Goal: Navigation & Orientation: Go to known website

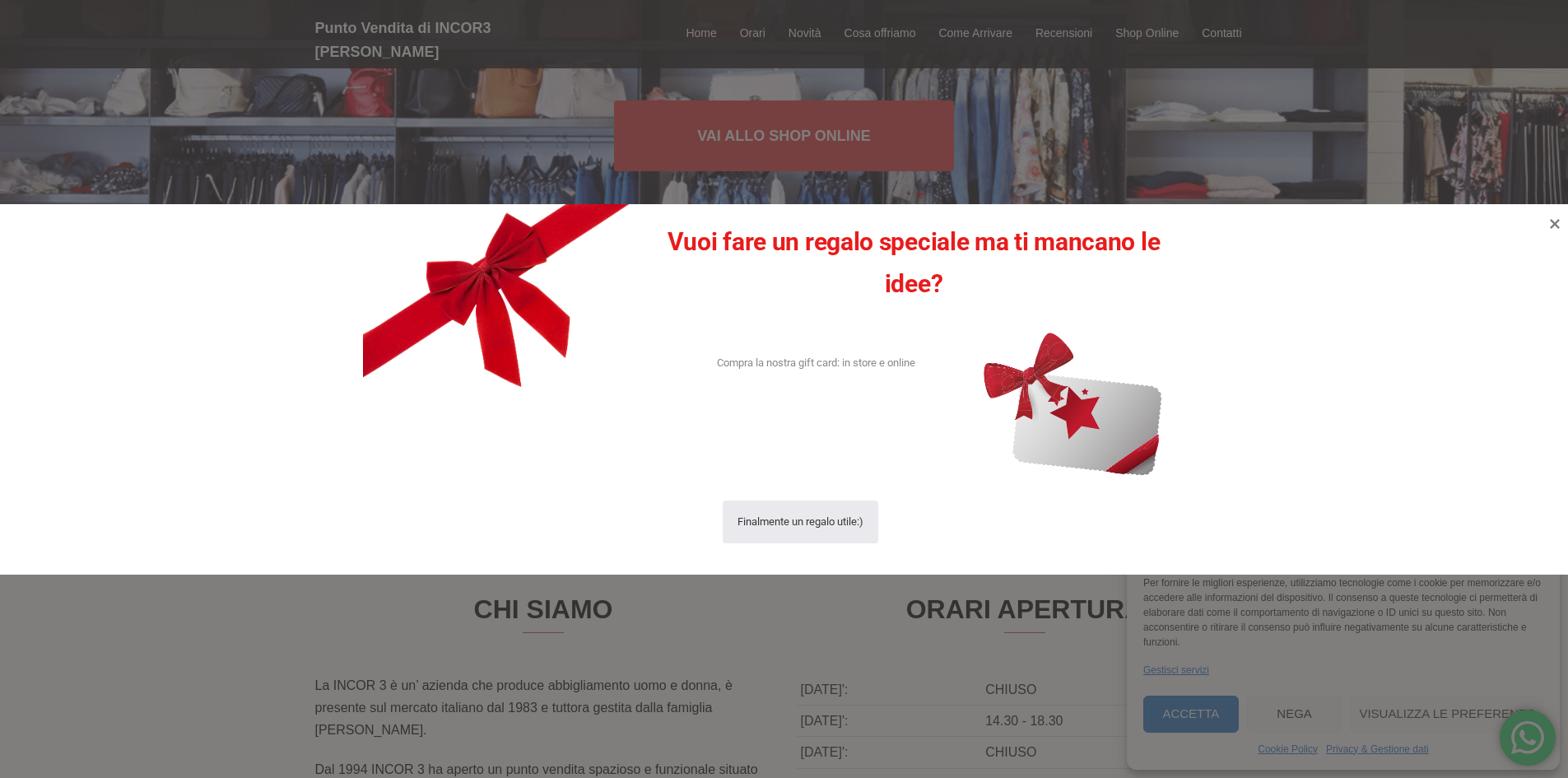
scroll to position [329, 0]
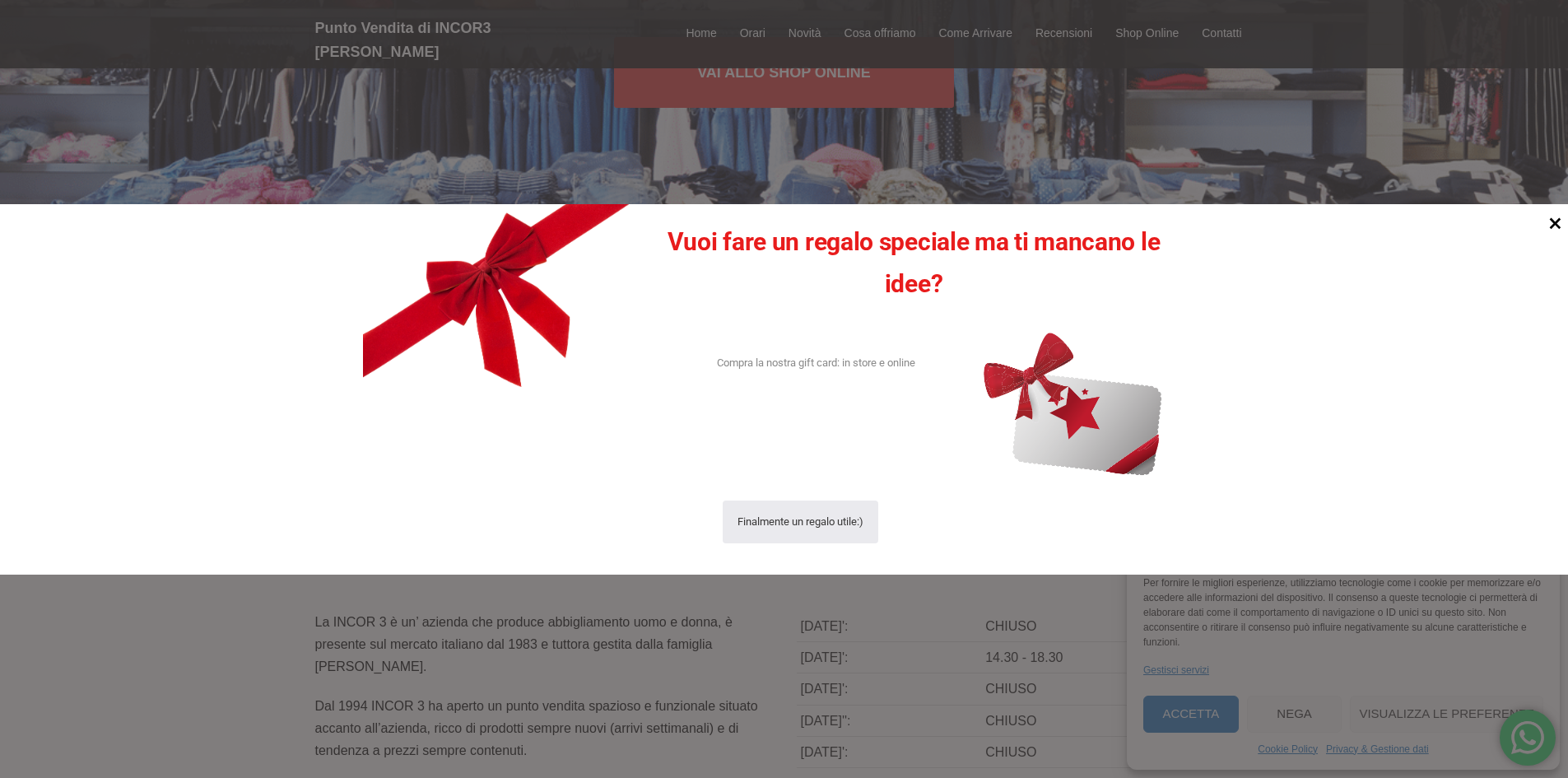
click at [1554, 217] on icon at bounding box center [1555, 223] width 23 height 23
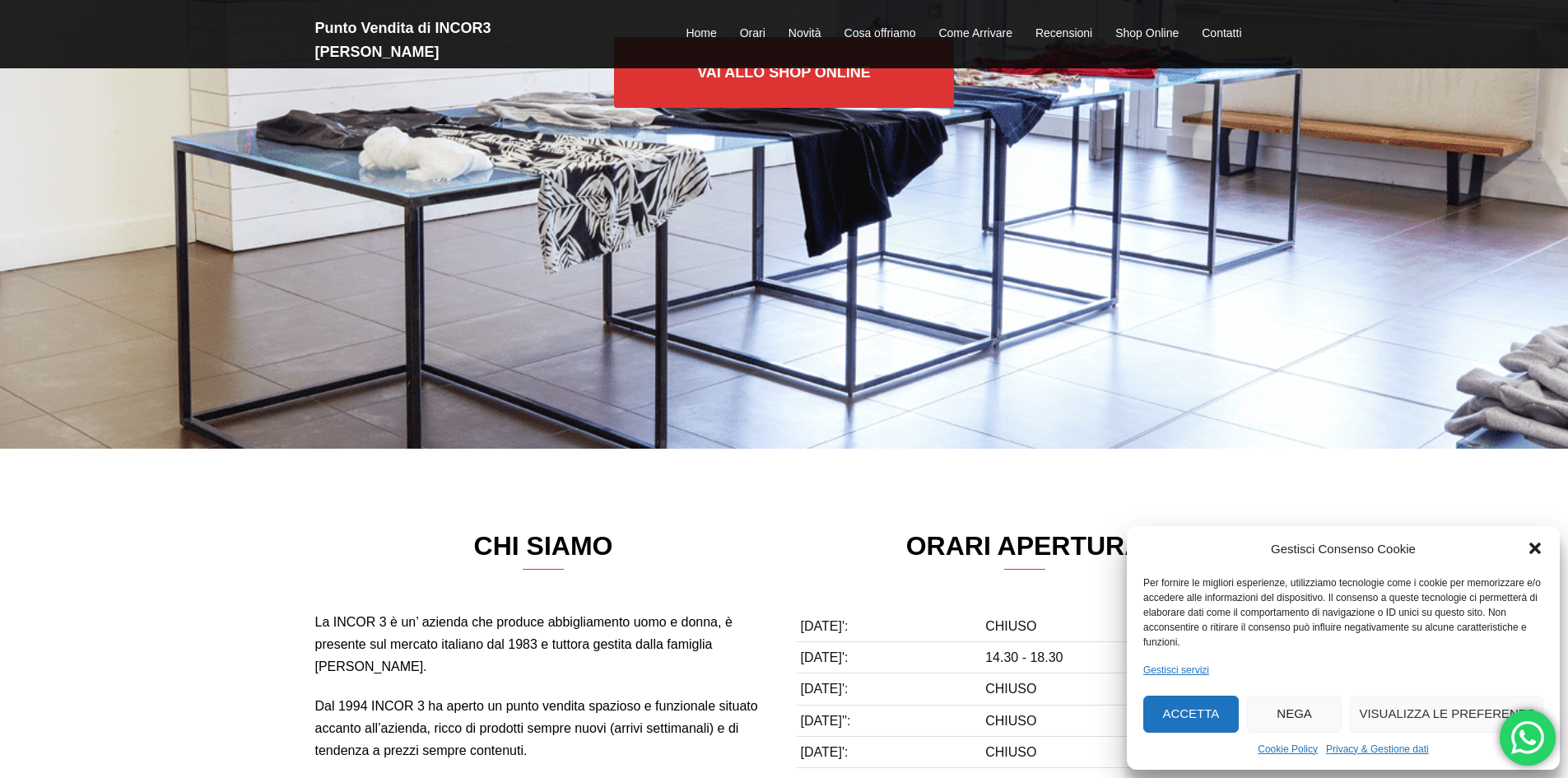
click at [1531, 536] on div "Gestisci Consenso Cookie Per fornire le migliori esperienze, utilizziamo tecnol…" at bounding box center [1343, 647] width 433 height 243
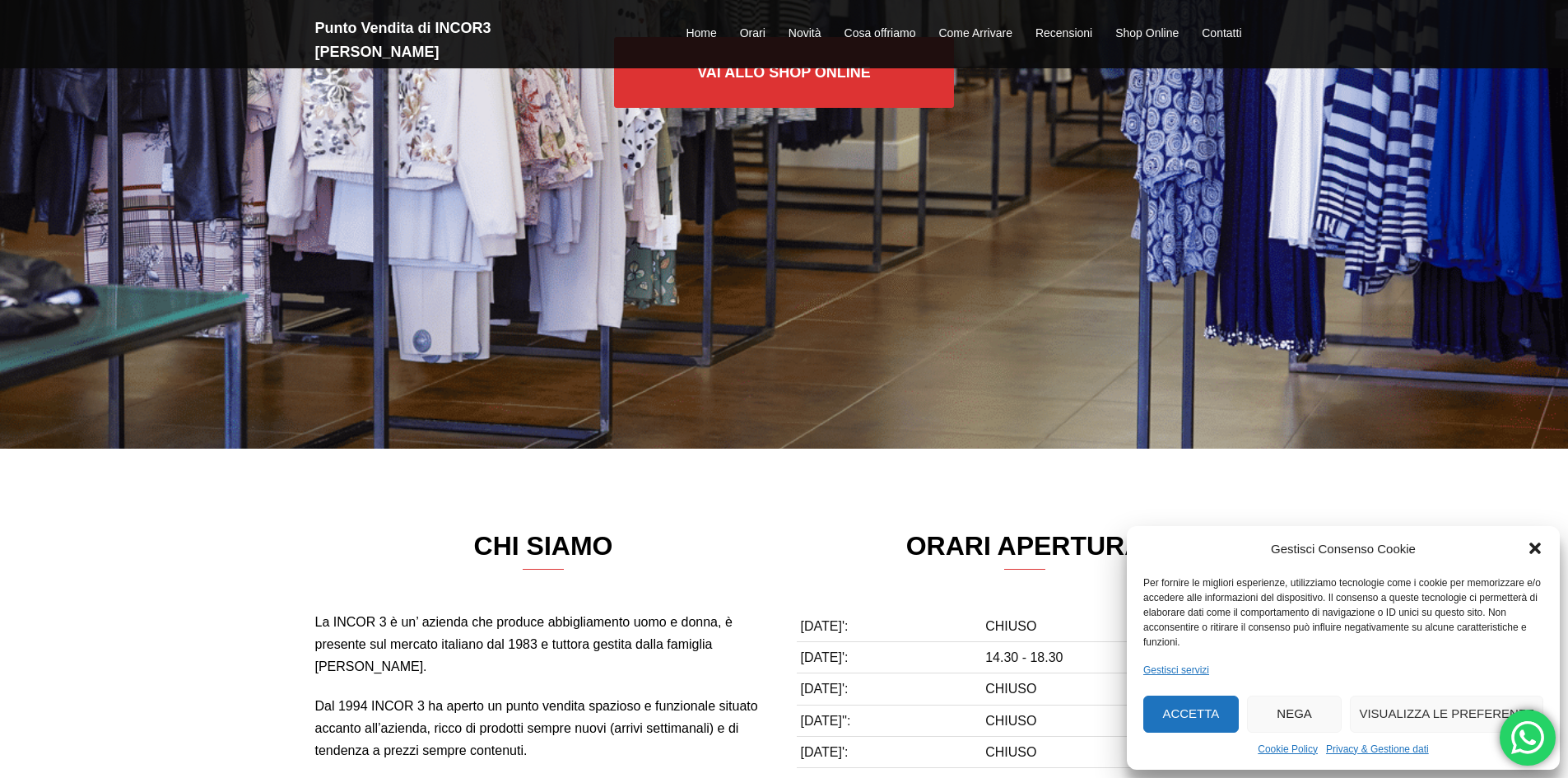
click at [1527, 543] on icon "Chiudi la finestra di dialogo" at bounding box center [1535, 549] width 17 height 17
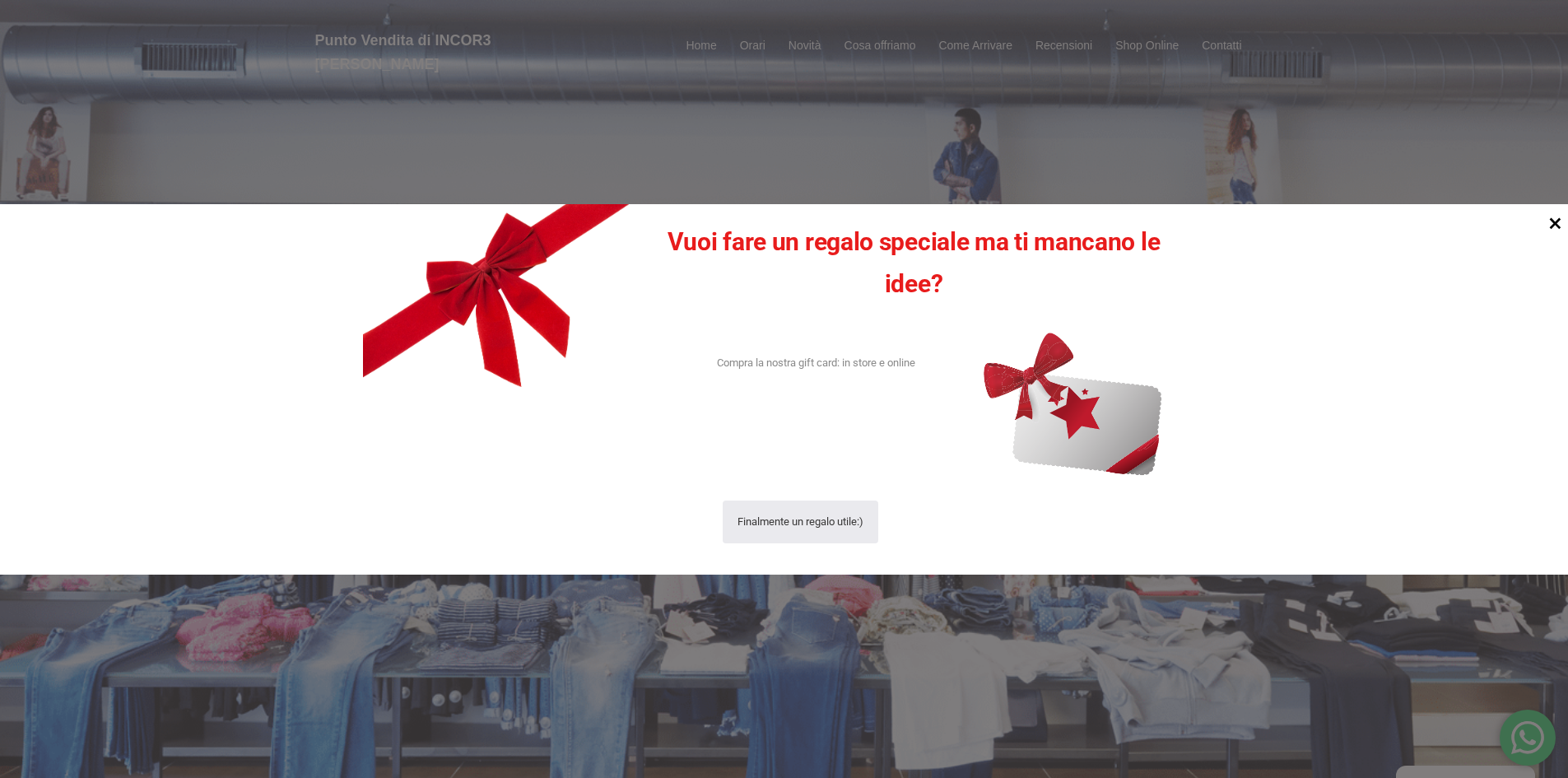
click at [1560, 214] on icon at bounding box center [1555, 223] width 23 height 23
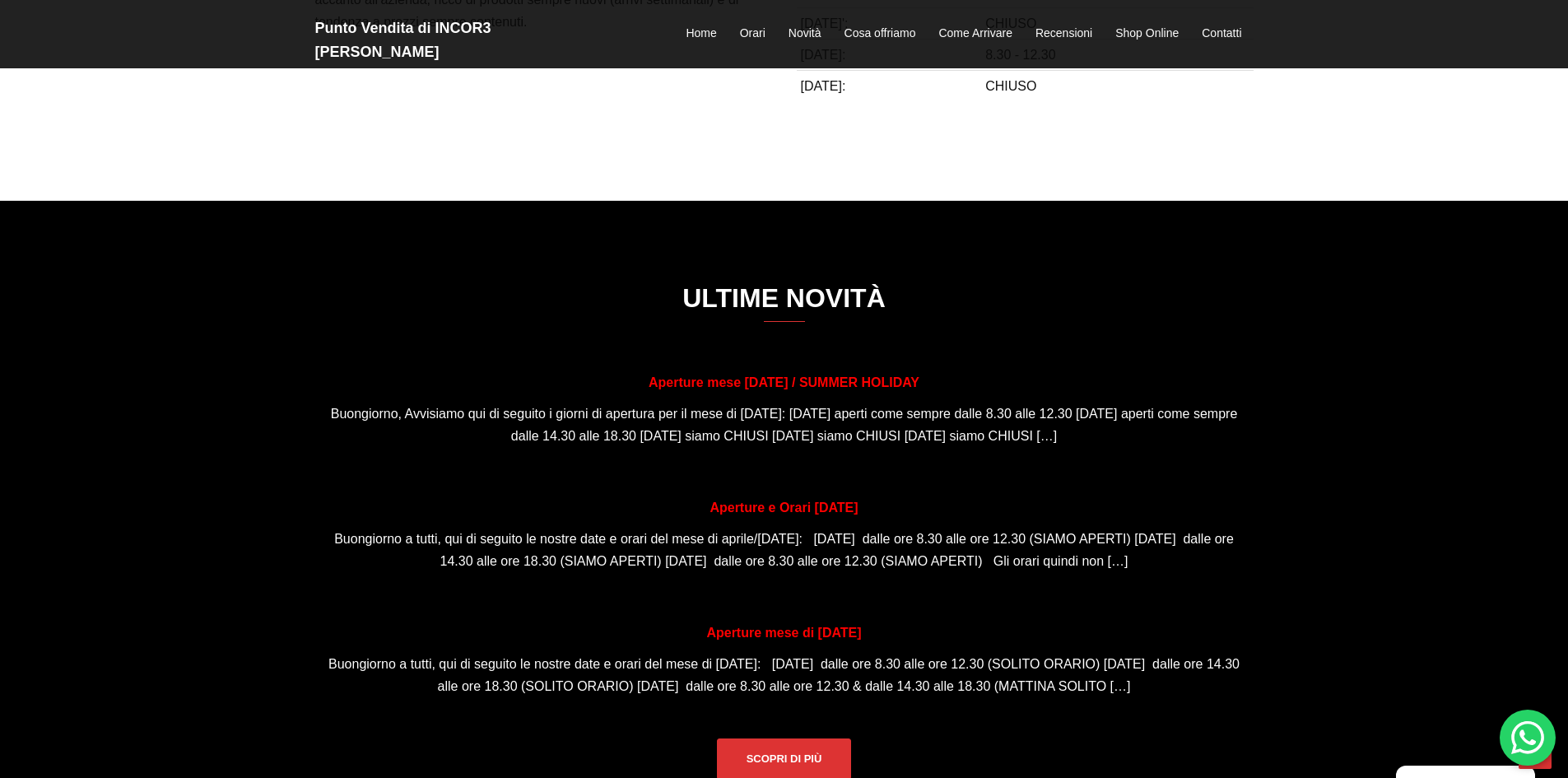
scroll to position [1070, 0]
